Goal: Find specific page/section: Find specific page/section

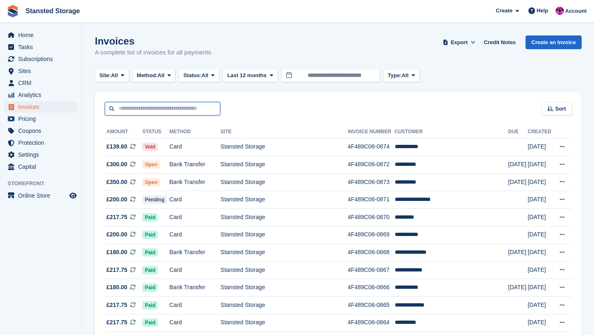
click at [158, 109] on input "text" at bounding box center [163, 109] width 116 height 14
type input "*****"
click at [34, 107] on span "Invoices" at bounding box center [43, 107] width 50 height 12
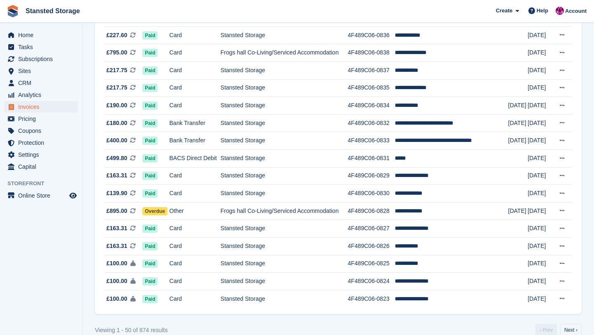
scroll to position [723, 0]
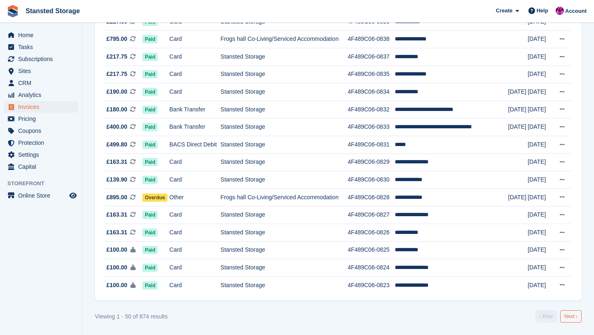
click at [563, 317] on link "Next ›" at bounding box center [571, 316] width 21 height 12
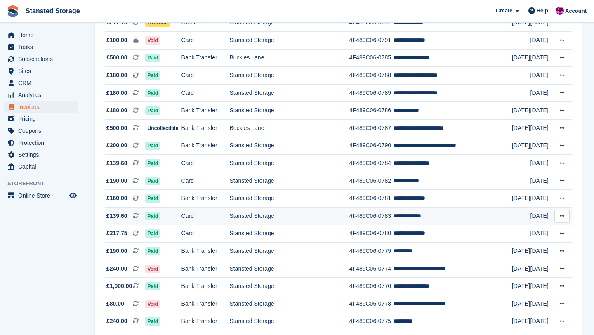
scroll to position [640, 0]
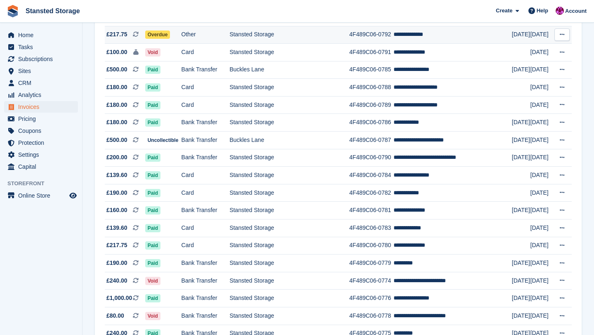
click at [307, 44] on td "Stansted Storage" at bounding box center [290, 35] width 120 height 18
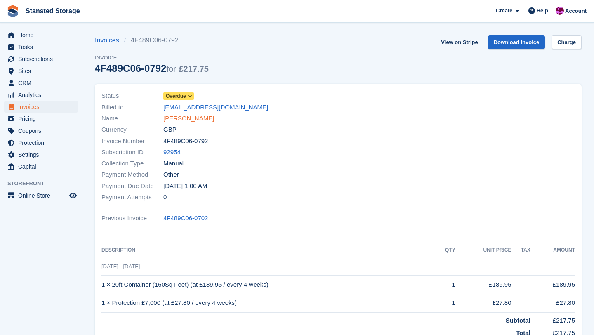
click at [198, 118] on link "Simon Rodliffe" at bounding box center [188, 118] width 51 height 9
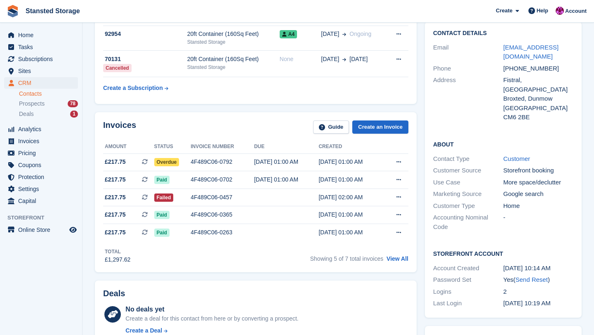
scroll to position [73, 0]
